Goal: Task Accomplishment & Management: Manage account settings

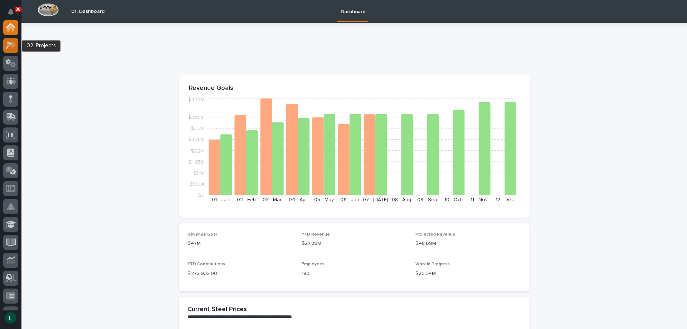
click at [12, 41] on icon at bounding box center [11, 45] width 10 height 8
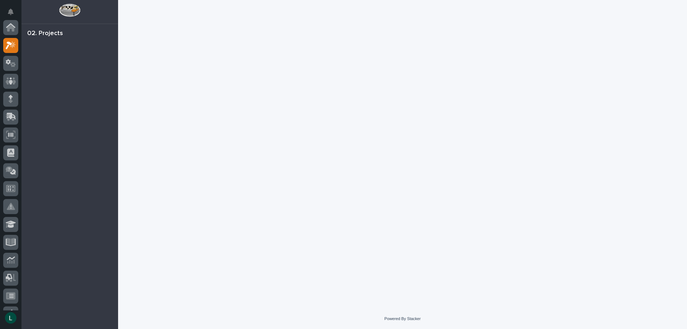
scroll to position [18, 0]
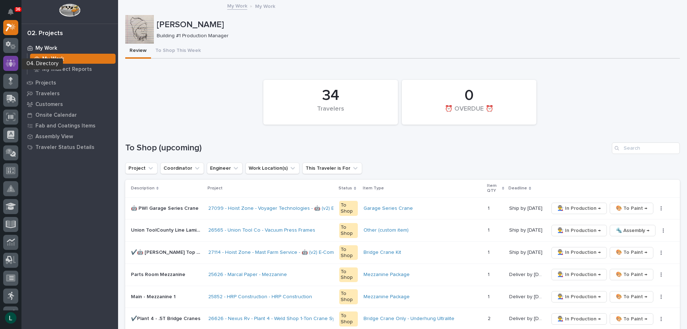
click at [12, 62] on icon at bounding box center [11, 63] width 10 height 8
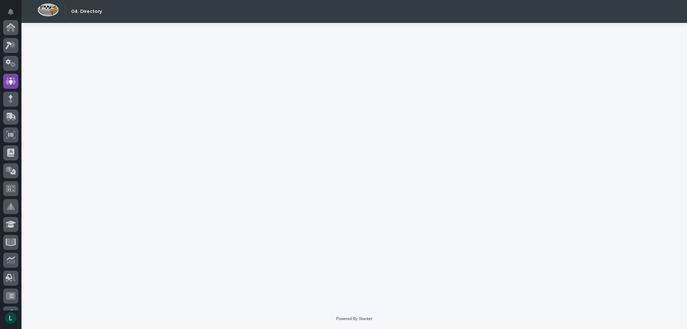
scroll to position [54, 0]
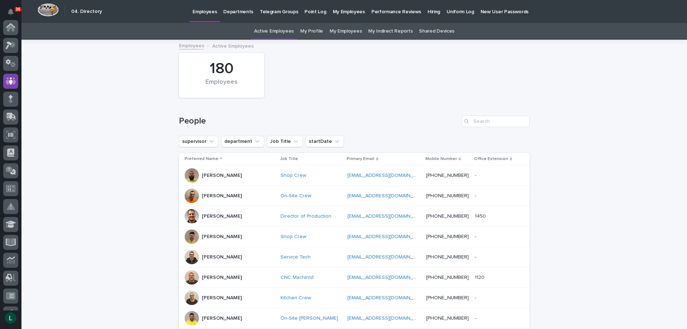
click at [238, 12] on p "Departments" at bounding box center [238, 7] width 30 height 15
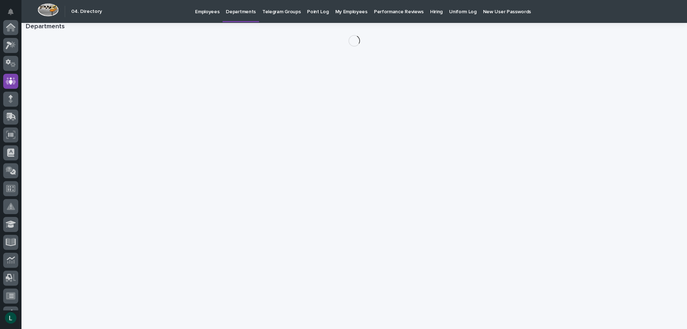
scroll to position [54, 0]
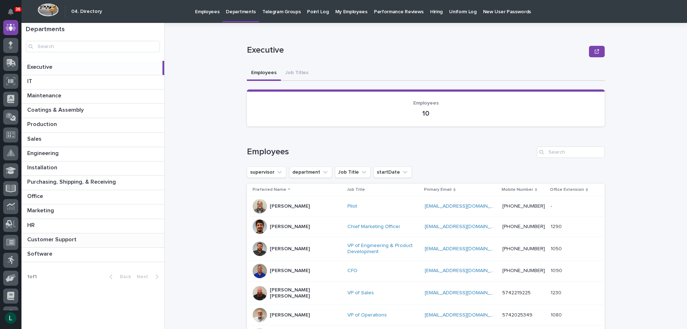
click at [64, 239] on p "Customer Support" at bounding box center [52, 239] width 51 height 8
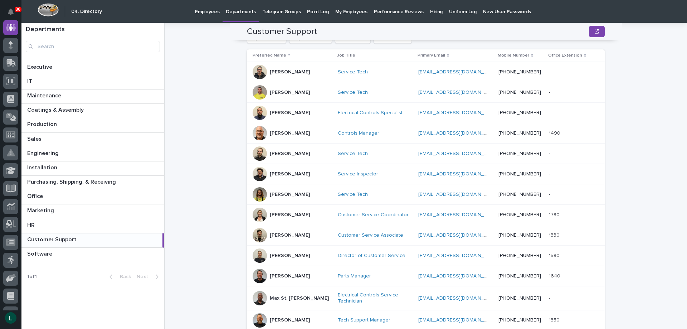
scroll to position [143, 0]
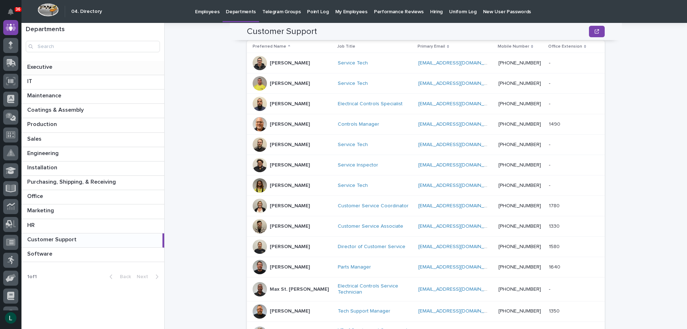
click at [68, 66] on p at bounding box center [94, 67] width 134 height 7
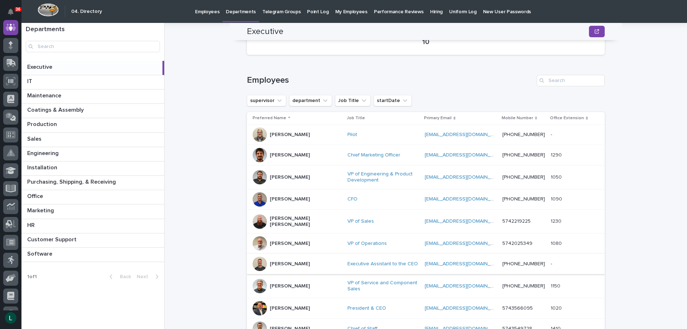
scroll to position [107, 0]
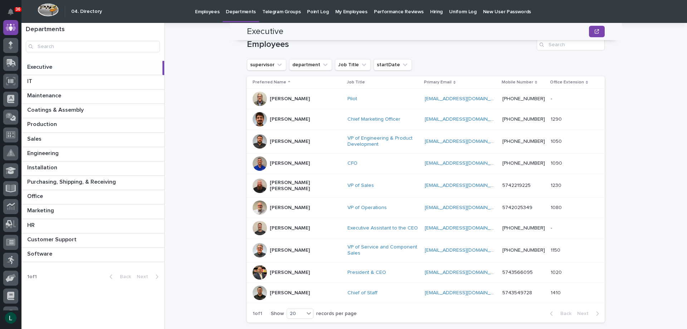
click at [270, 225] on p "Micah Hershberger" at bounding box center [290, 228] width 40 height 6
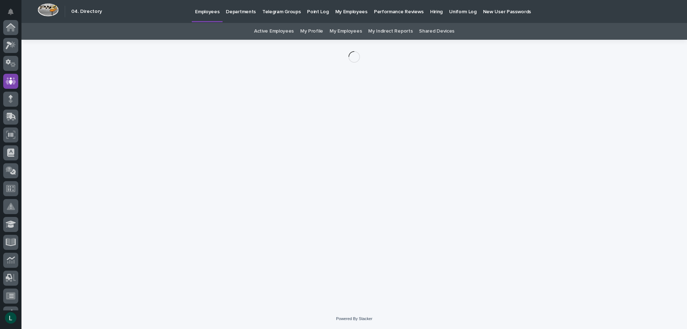
scroll to position [54, 0]
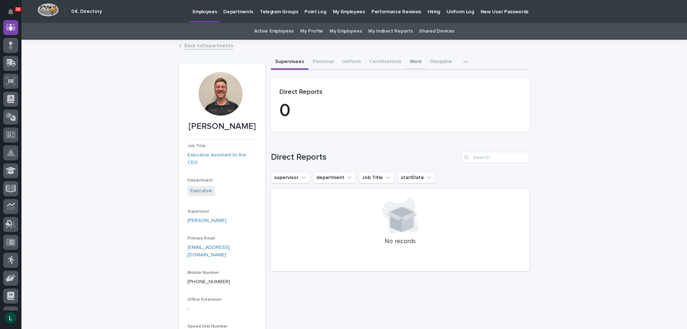
click at [406, 62] on button "Work" at bounding box center [415, 62] width 20 height 15
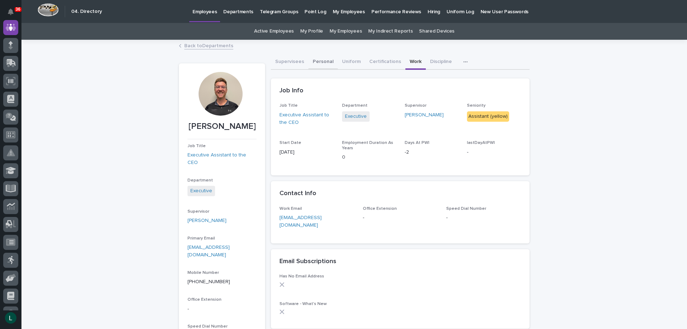
click at [314, 62] on button "Personal" at bounding box center [322, 62] width 29 height 15
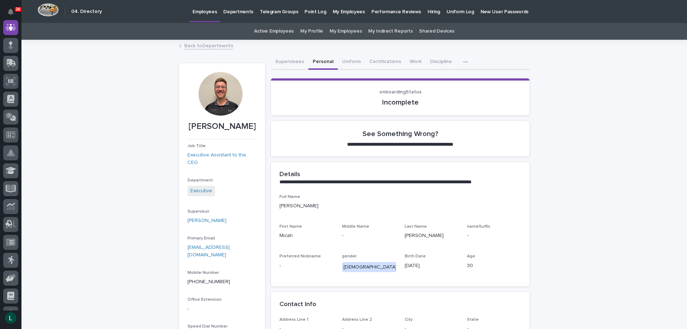
click at [186, 45] on link "Back to Departments" at bounding box center [208, 45] width 49 height 8
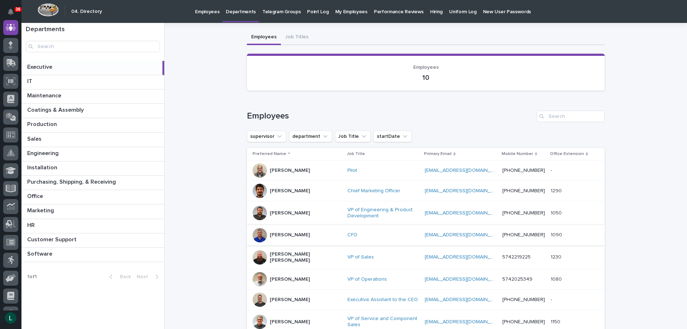
scroll to position [107, 0]
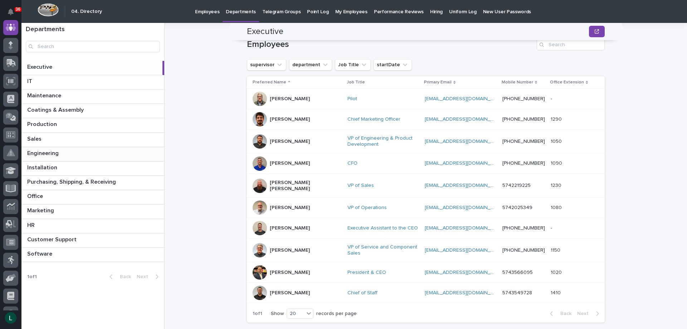
click at [91, 155] on p at bounding box center [94, 153] width 134 height 7
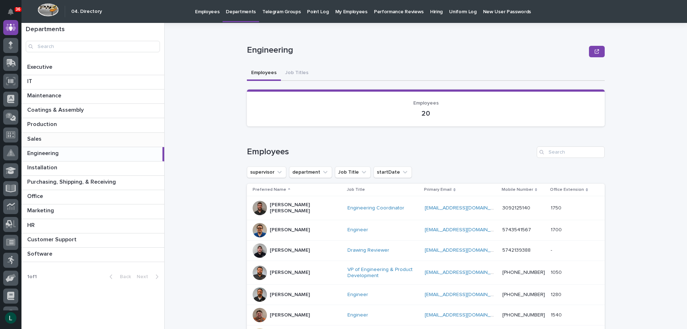
click at [96, 137] on p at bounding box center [94, 139] width 134 height 7
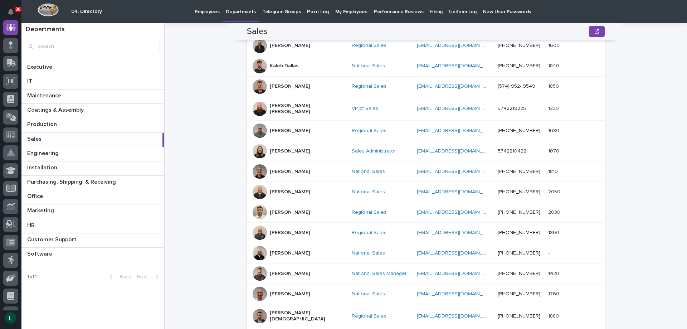
scroll to position [321, 0]
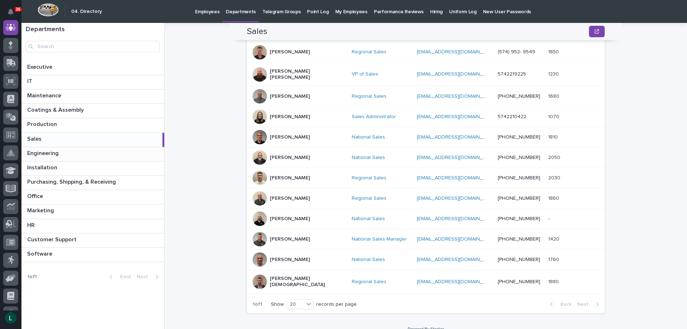
click at [108, 152] on p at bounding box center [94, 153] width 134 height 7
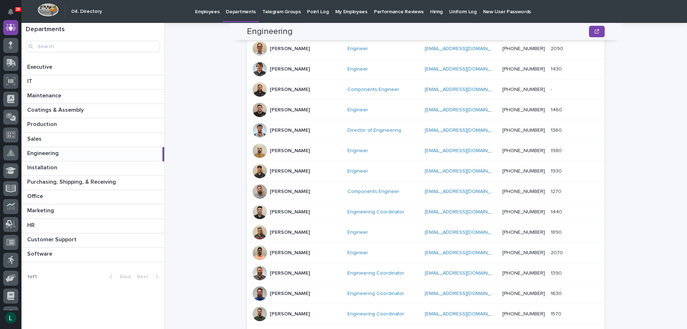
scroll to position [286, 0]
click at [99, 251] on p at bounding box center [94, 254] width 134 height 7
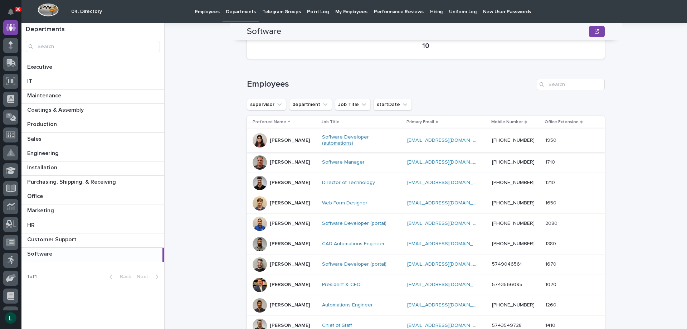
scroll to position [36, 0]
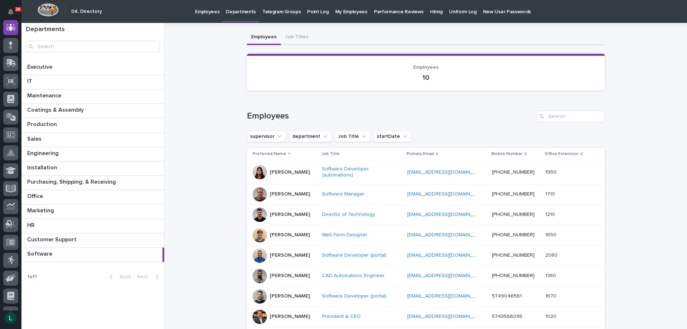
click at [113, 237] on p at bounding box center [94, 239] width 134 height 7
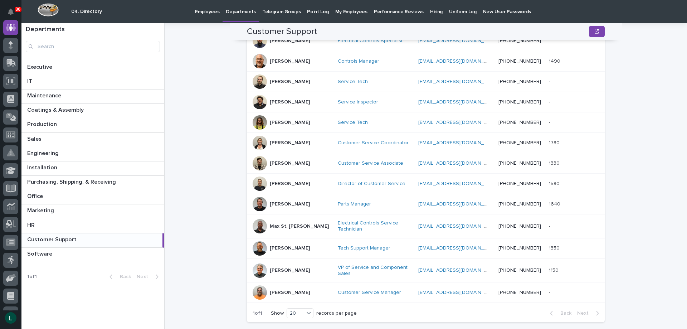
scroll to position [225, 0]
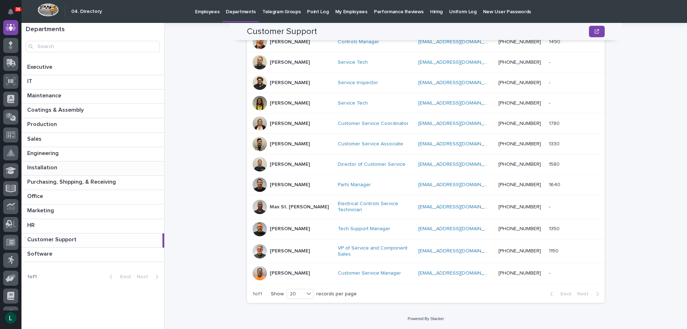
click at [114, 164] on p at bounding box center [94, 167] width 134 height 7
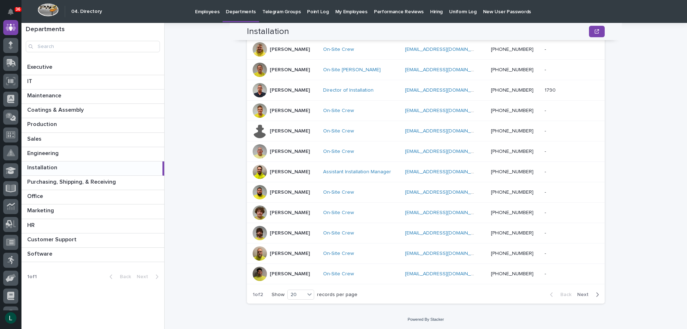
scroll to position [321, 0]
click at [301, 292] on div "20" at bounding box center [296, 294] width 17 height 8
click at [295, 317] on div "30" at bounding box center [299, 320] width 26 height 9
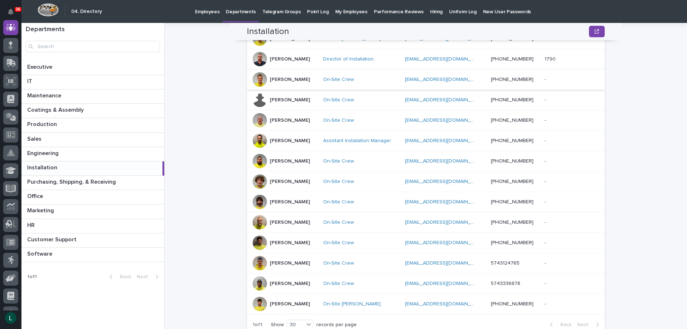
scroll to position [382, 0]
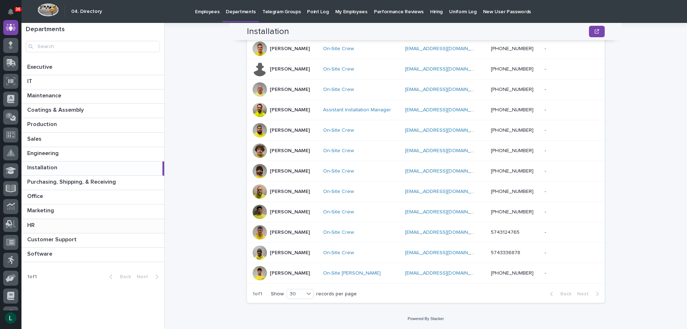
click at [94, 220] on div "HR HR" at bounding box center [92, 226] width 143 height 14
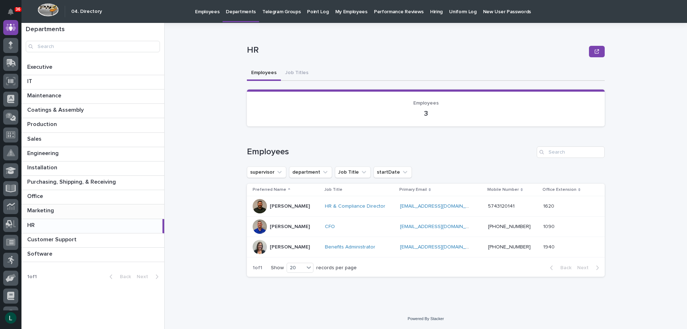
click at [94, 206] on div "Marketing Marketing" at bounding box center [92, 211] width 143 height 14
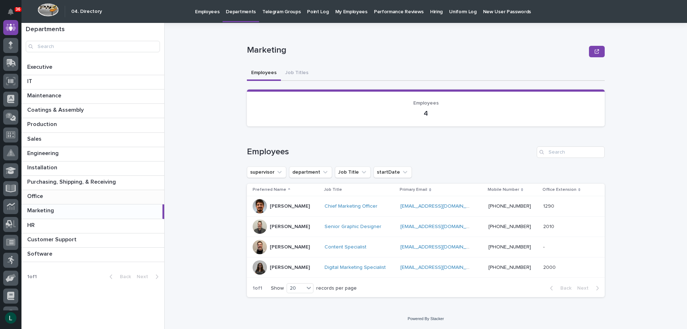
click at [106, 191] on div "Office Office" at bounding box center [92, 197] width 143 height 14
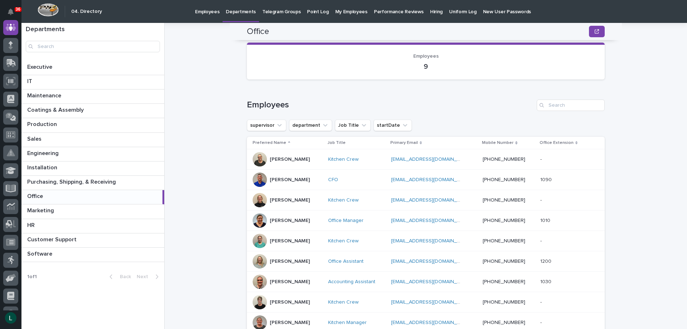
scroll to position [36, 0]
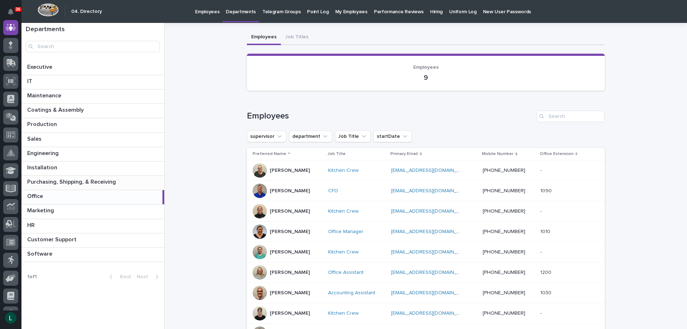
click at [132, 180] on p at bounding box center [94, 182] width 134 height 7
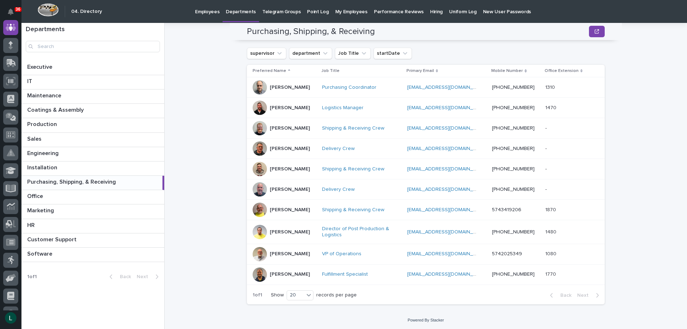
scroll to position [120, 0]
click at [135, 120] on div "Production Production" at bounding box center [92, 125] width 143 height 14
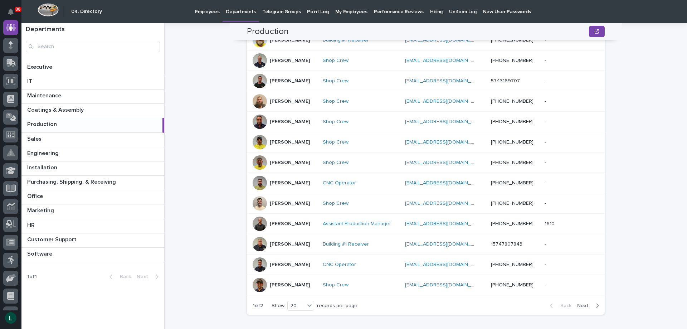
scroll to position [321, 0]
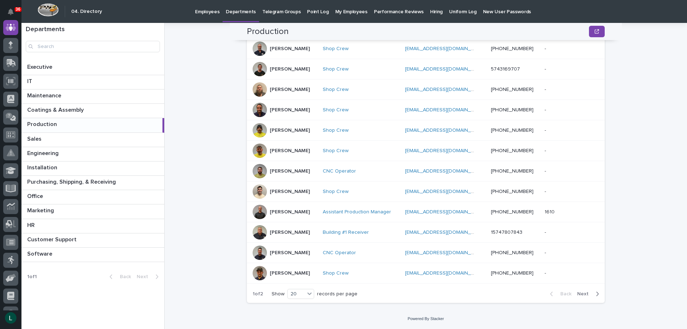
click at [596, 291] on icon "button" at bounding box center [597, 294] width 3 height 6
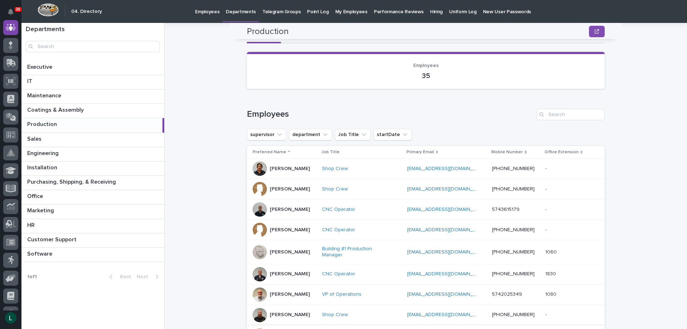
scroll to position [4, 0]
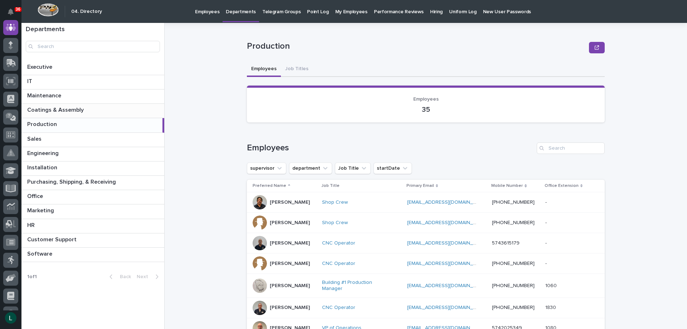
click at [140, 107] on p at bounding box center [94, 110] width 134 height 7
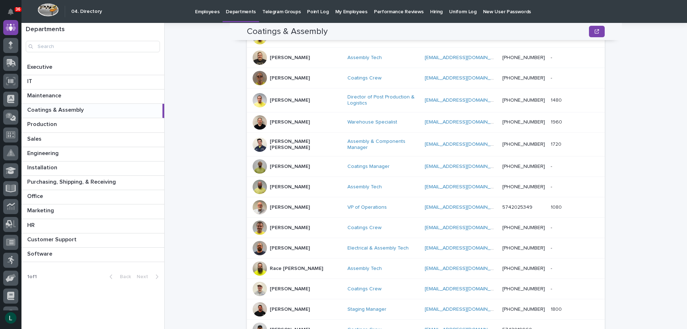
scroll to position [327, 0]
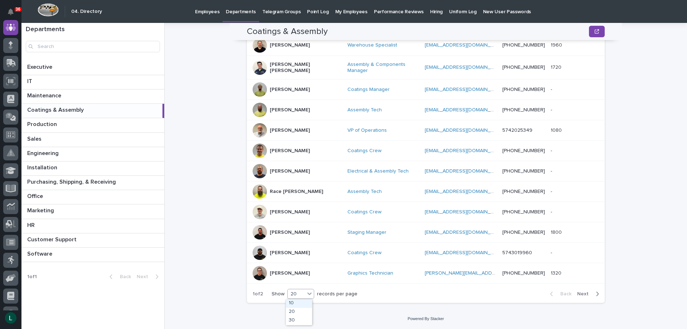
click at [299, 291] on div "20" at bounding box center [296, 294] width 17 height 8
click at [299, 316] on div "20" at bounding box center [299, 312] width 26 height 9
click at [298, 292] on div "20" at bounding box center [296, 294] width 17 height 8
click at [302, 320] on div "30" at bounding box center [299, 320] width 26 height 9
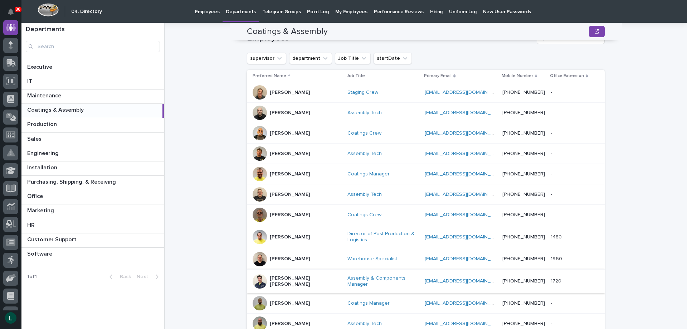
scroll to position [97, 0]
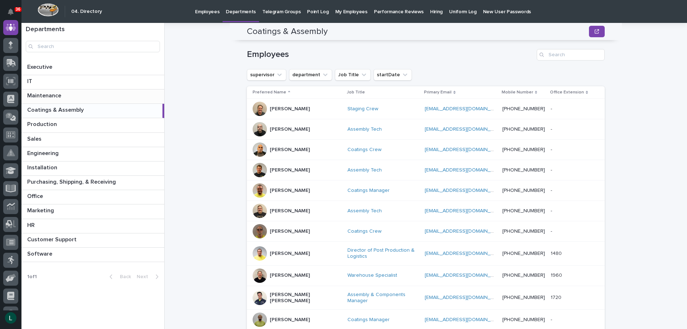
click at [101, 92] on div "Maintenance Maintenance" at bounding box center [92, 96] width 143 height 14
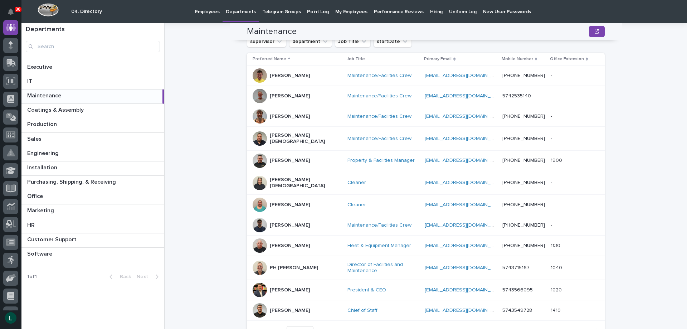
scroll to position [143, 0]
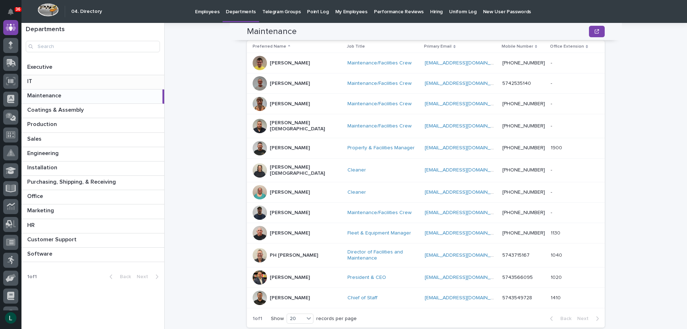
click at [95, 78] on p at bounding box center [94, 81] width 134 height 7
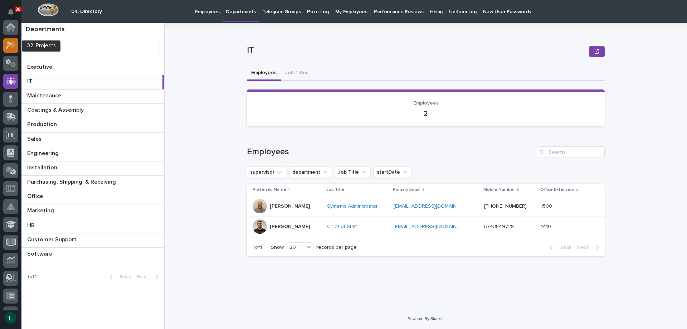
click at [10, 43] on icon at bounding box center [9, 46] width 6 height 8
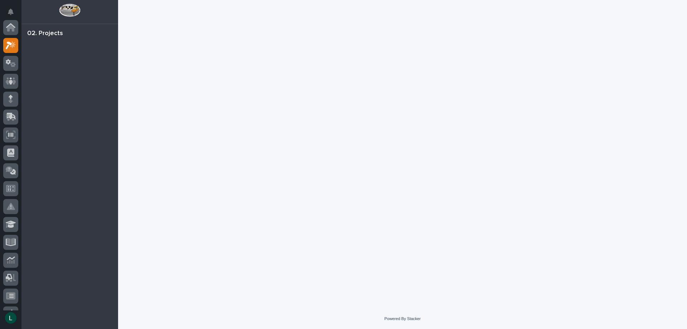
scroll to position [18, 0]
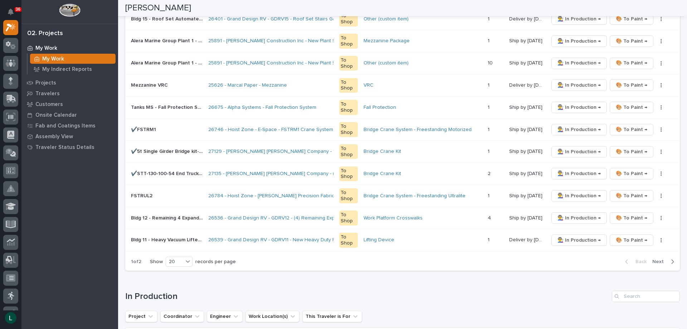
scroll to position [429, 0]
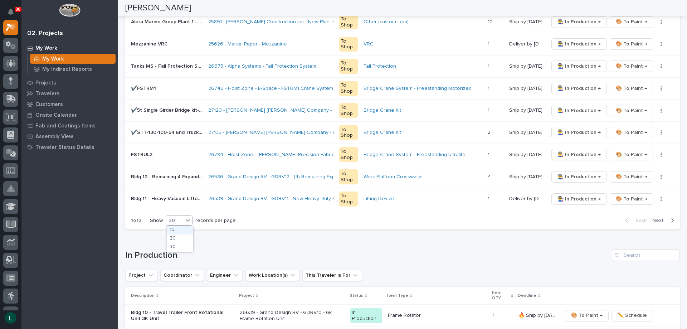
click at [172, 219] on div "20" at bounding box center [174, 221] width 17 height 8
click at [186, 245] on div "30" at bounding box center [180, 247] width 26 height 9
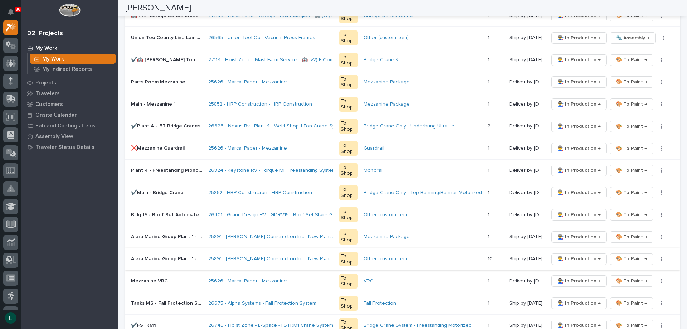
scroll to position [107, 0]
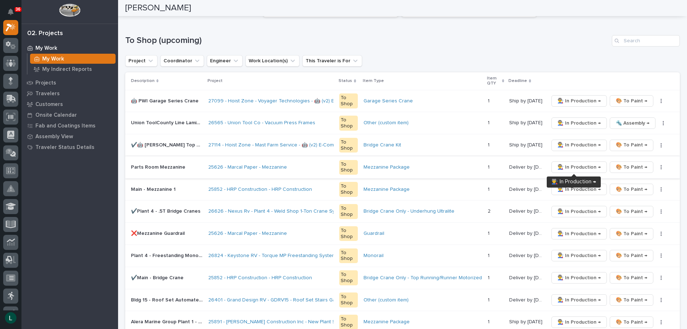
click at [578, 164] on span "👨‍🏭 In Production →" at bounding box center [579, 167] width 43 height 9
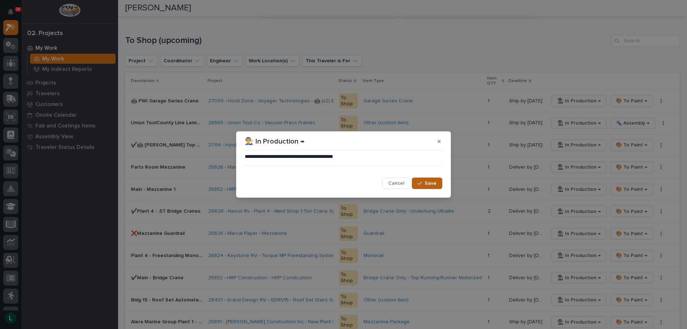
click at [424, 181] on button "Save" at bounding box center [427, 183] width 30 height 11
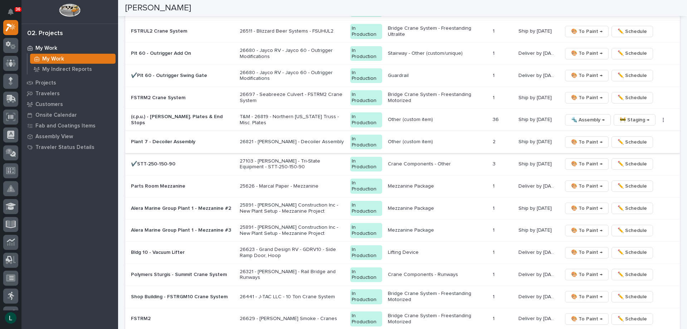
scroll to position [1002, 0]
click at [584, 249] on span "🎨 To Paint →" at bounding box center [586, 251] width 31 height 9
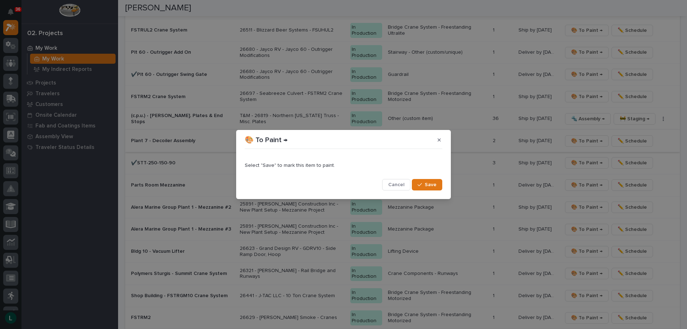
click at [431, 182] on span "Save" at bounding box center [431, 184] width 12 height 6
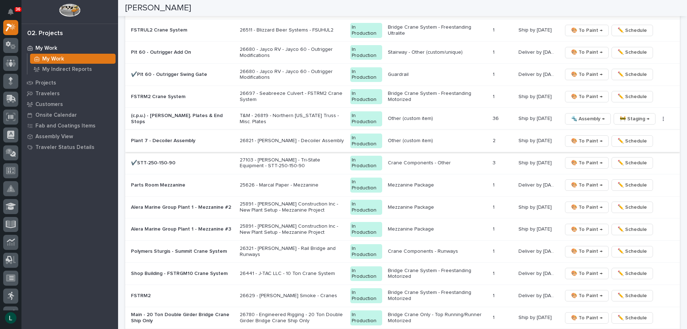
scroll to position [991, 0]
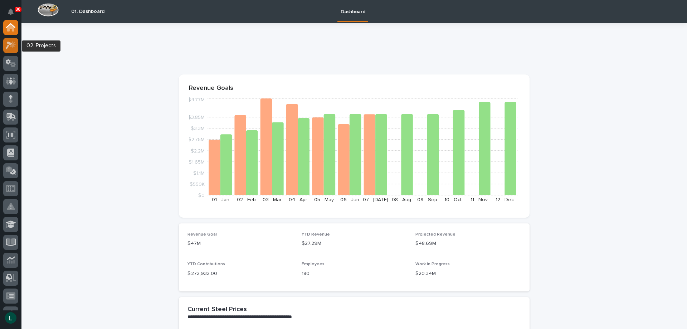
click at [10, 43] on icon at bounding box center [9, 46] width 6 height 8
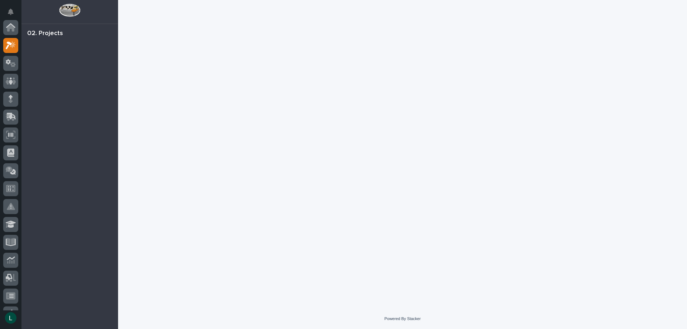
scroll to position [18, 0]
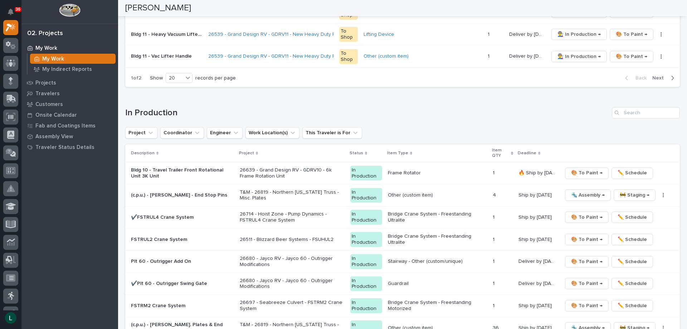
scroll to position [573, 0]
click at [577, 169] on span "🎨 To Paint →" at bounding box center [586, 172] width 31 height 9
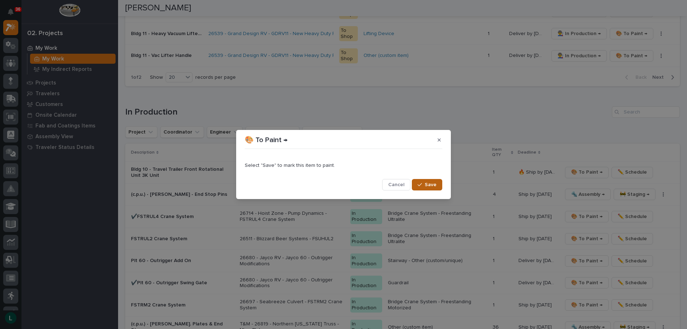
click at [424, 182] on button "Save" at bounding box center [427, 184] width 30 height 11
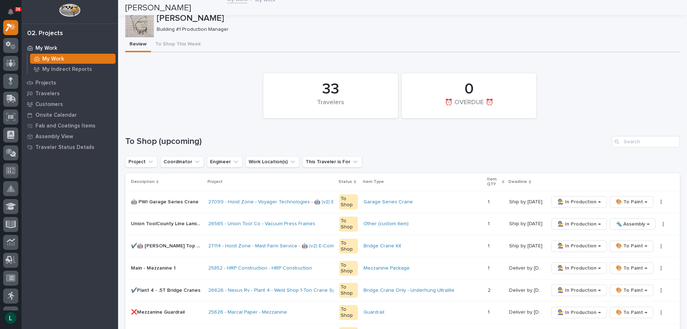
scroll to position [0, 0]
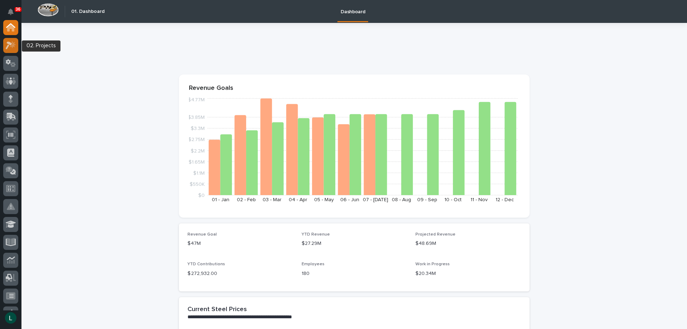
click at [10, 43] on icon at bounding box center [9, 46] width 6 height 8
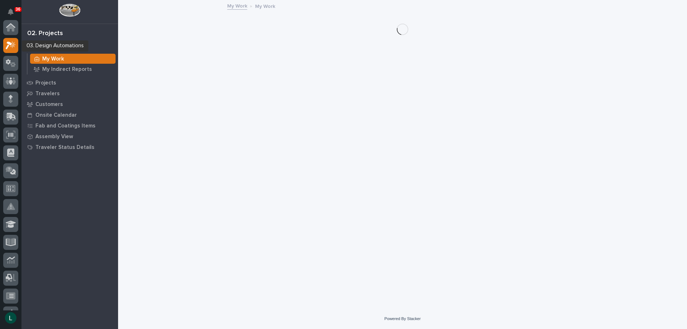
scroll to position [18, 0]
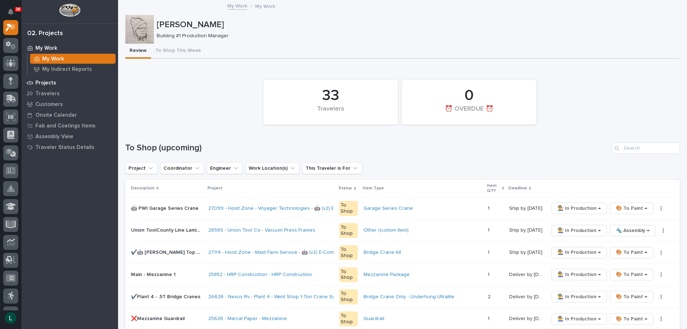
click at [40, 81] on p "Projects" at bounding box center [45, 83] width 21 height 6
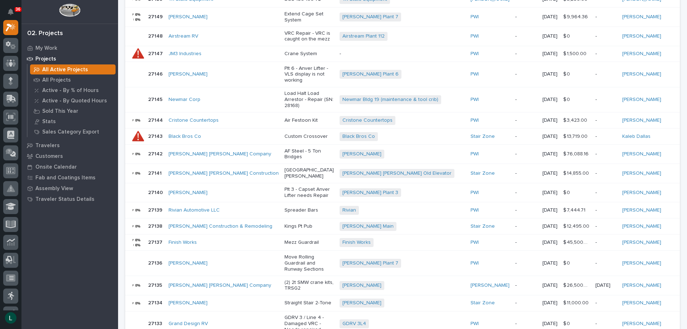
scroll to position [467, 0]
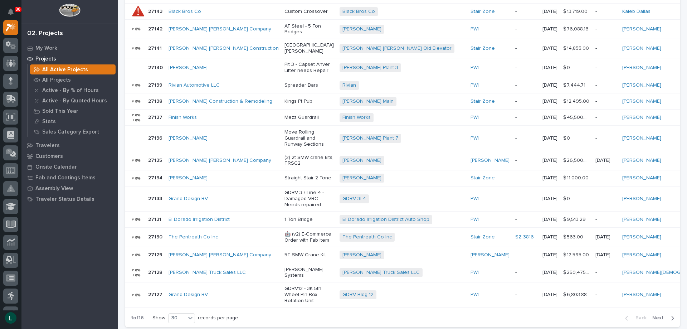
click at [669, 315] on button "Next" at bounding box center [665, 318] width 30 height 6
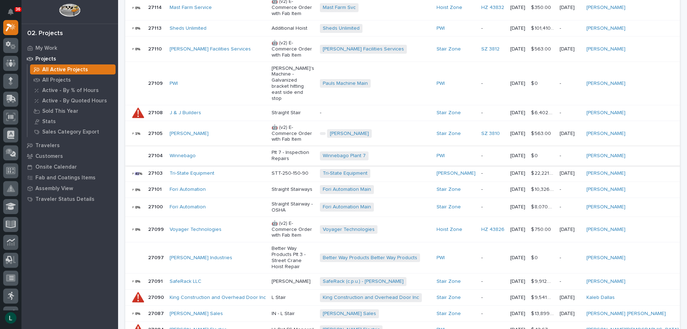
scroll to position [498, 0]
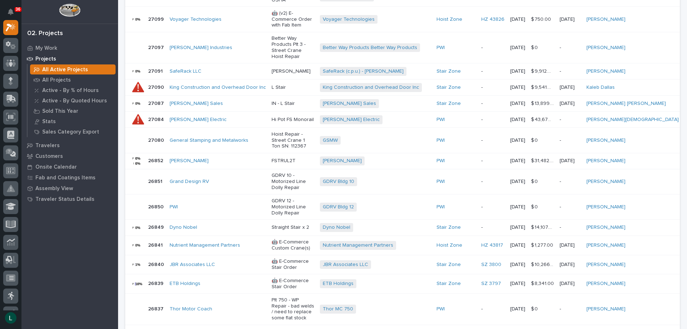
click at [671, 329] on icon "button" at bounding box center [672, 335] width 3 height 6
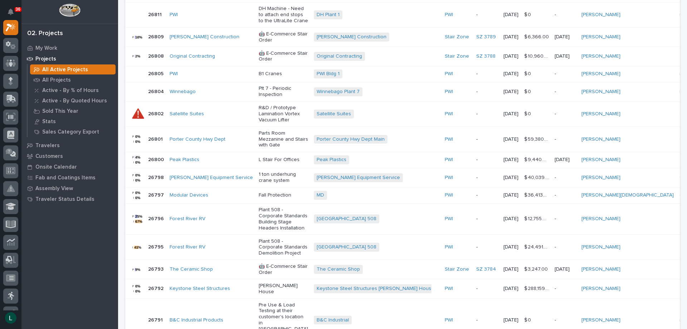
scroll to position [518, 0]
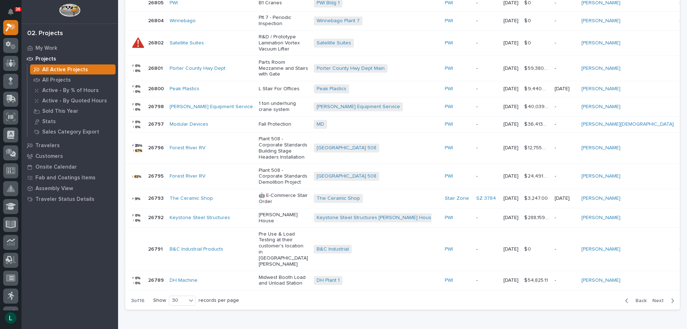
click at [671, 297] on icon "button" at bounding box center [672, 300] width 3 height 6
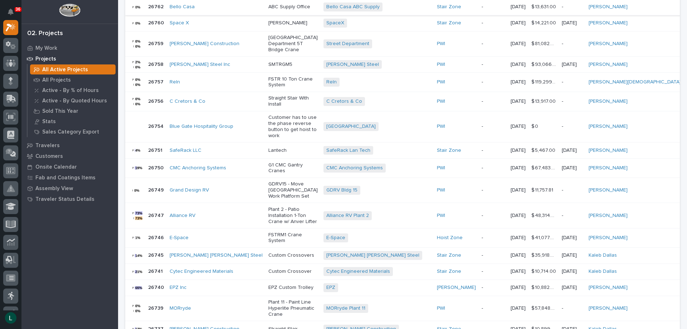
scroll to position [455, 0]
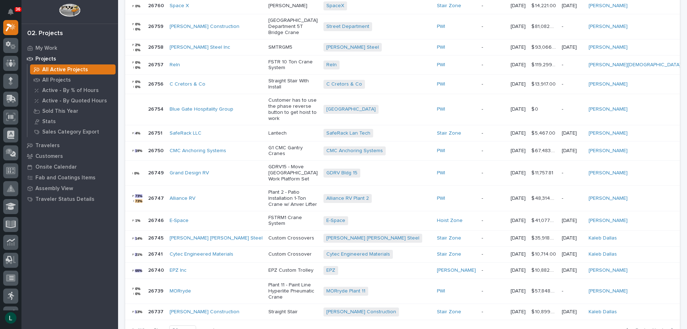
click at [669, 327] on button "Next" at bounding box center [665, 330] width 30 height 6
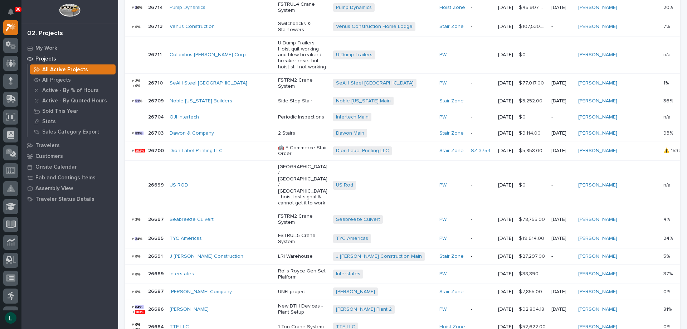
scroll to position [445, 0]
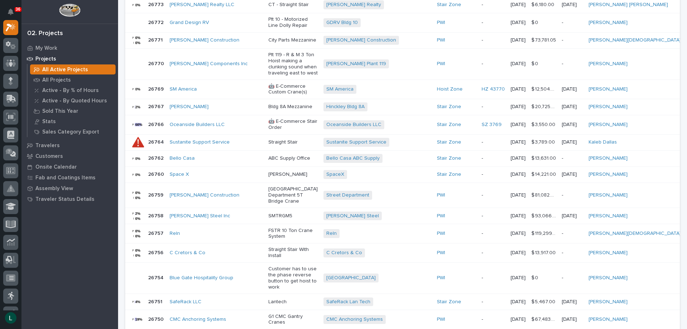
scroll to position [455, 0]
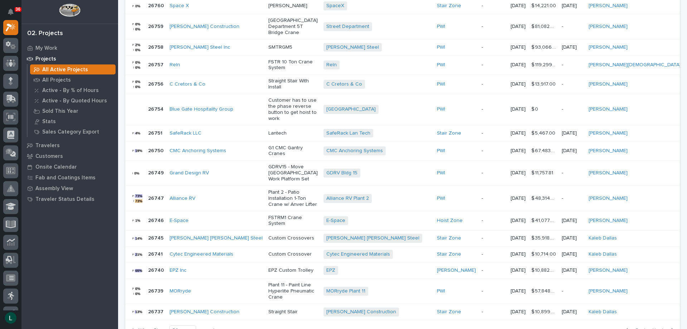
click at [625, 327] on icon "button" at bounding box center [626, 330] width 3 height 6
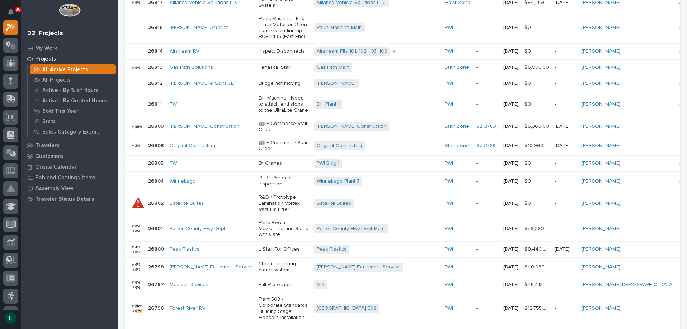
scroll to position [518, 0]
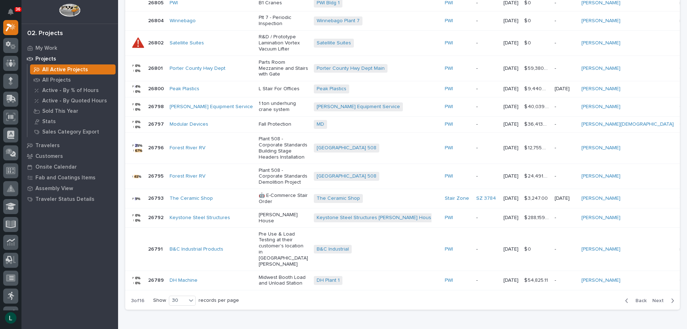
click at [625, 297] on icon "button" at bounding box center [626, 300] width 3 height 6
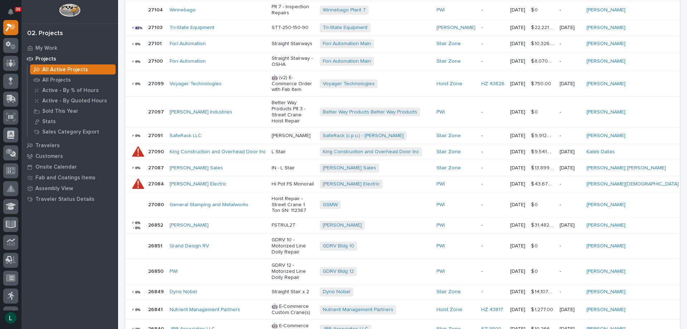
scroll to position [498, 0]
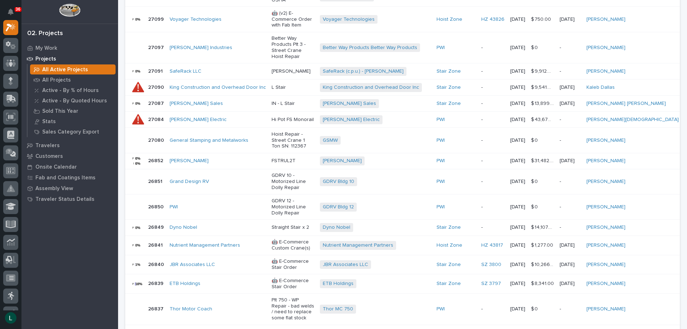
click at [625, 329] on icon "button" at bounding box center [626, 335] width 3 height 6
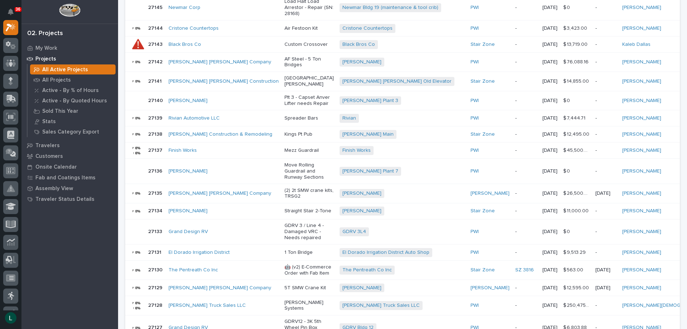
scroll to position [467, 0]
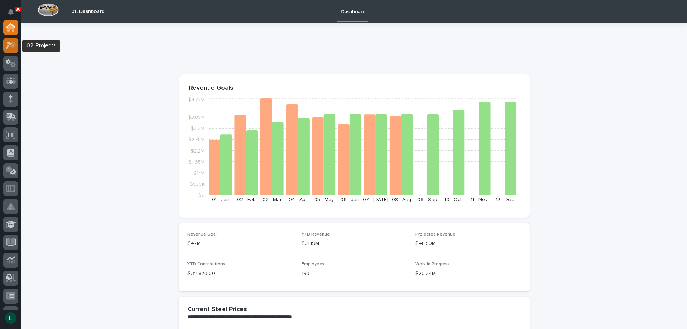
click at [10, 42] on icon at bounding box center [11, 45] width 10 height 8
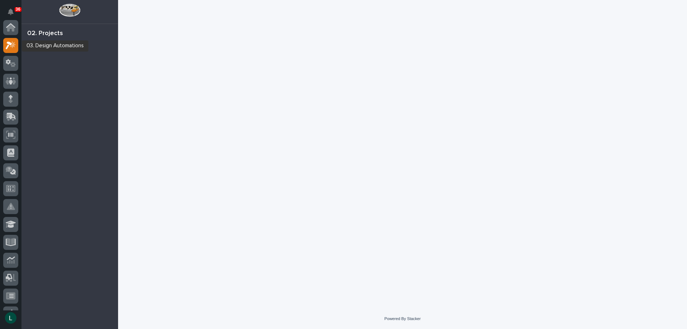
scroll to position [18, 0]
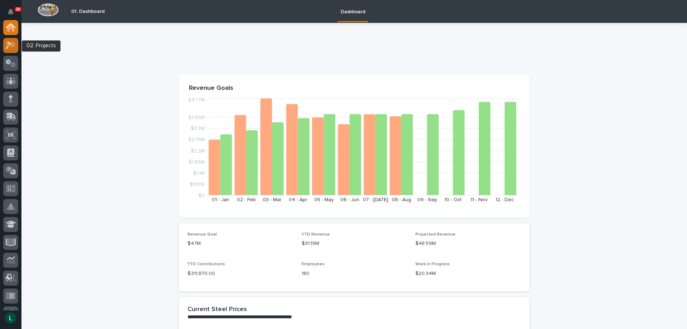
click at [13, 42] on icon at bounding box center [13, 44] width 6 height 7
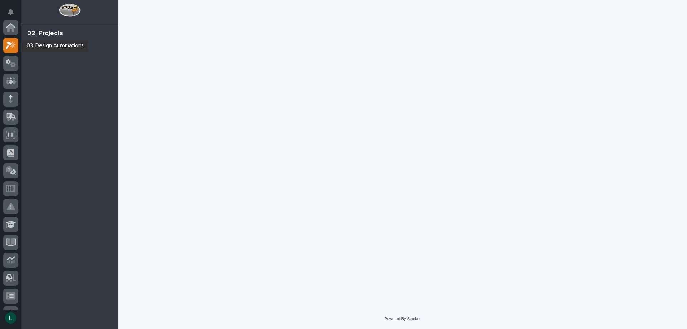
scroll to position [18, 0]
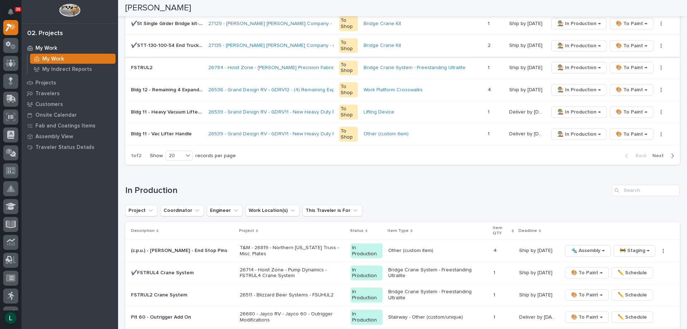
scroll to position [501, 0]
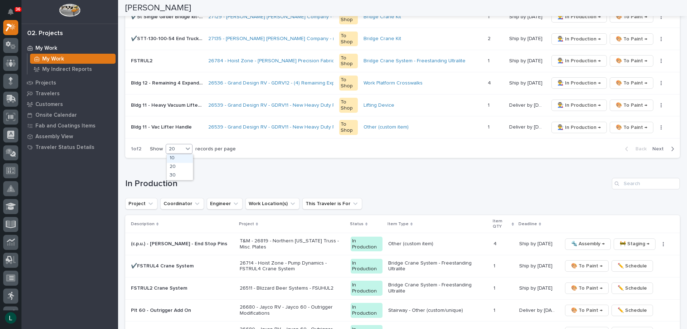
click at [173, 148] on div "20" at bounding box center [174, 149] width 17 height 8
click at [180, 175] on div "30" at bounding box center [180, 175] width 26 height 9
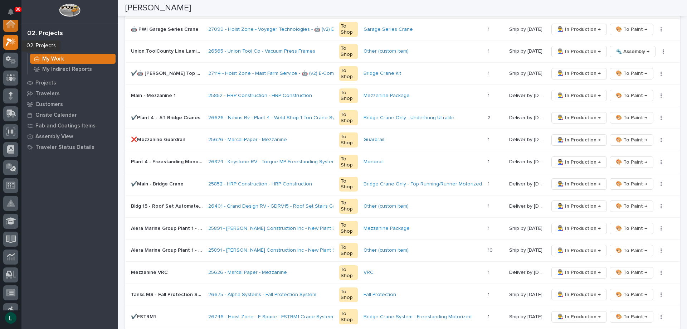
scroll to position [0, 0]
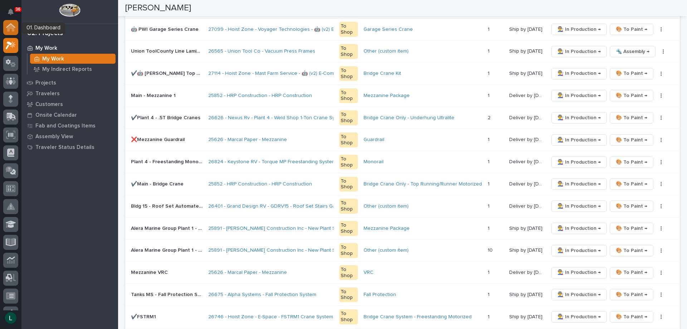
click at [7, 24] on icon at bounding box center [10, 27] width 9 height 8
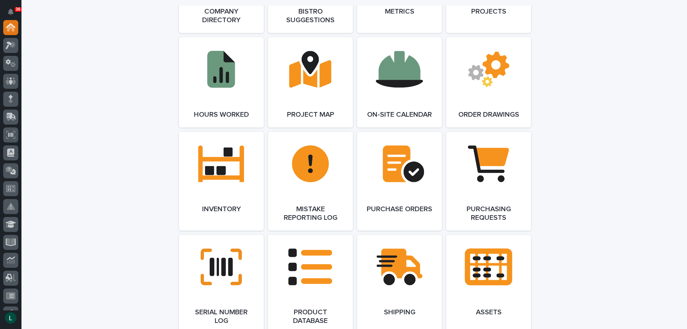
scroll to position [680, 0]
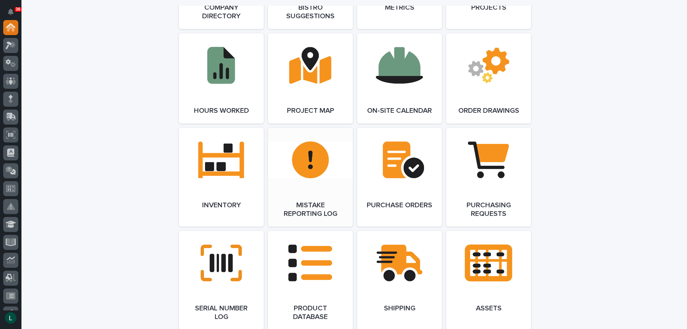
click at [319, 158] on link "Open Link" at bounding box center [310, 177] width 85 height 99
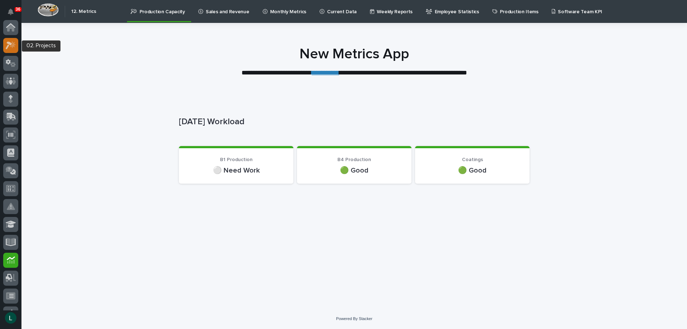
click at [10, 40] on div at bounding box center [10, 45] width 15 height 15
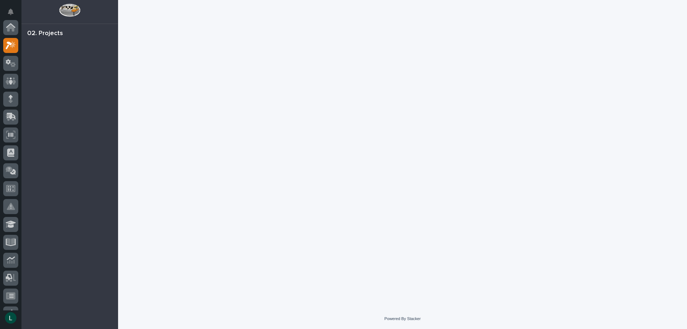
scroll to position [18, 0]
